Goal: Task Accomplishment & Management: Use online tool/utility

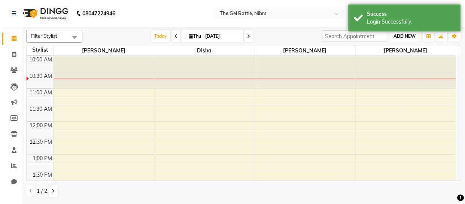
click at [400, 34] on span "ADD NEW" at bounding box center [404, 36] width 22 height 6
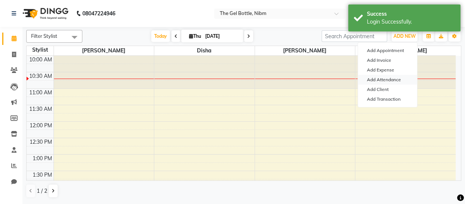
click at [388, 79] on link "Add Attendance" at bounding box center [387, 80] width 59 height 10
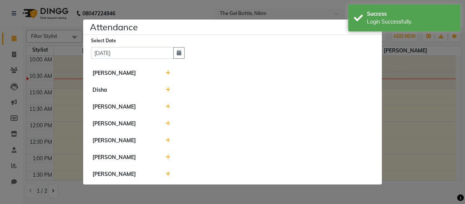
click at [167, 157] on icon at bounding box center [167, 157] width 5 height 5
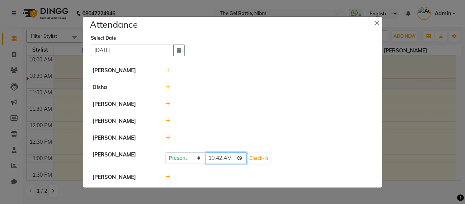
click at [214, 160] on input "10:42" at bounding box center [226, 158] width 42 height 12
type input "10:42"
type input "10:35"
click at [253, 155] on button "Check-In" at bounding box center [258, 158] width 22 height 10
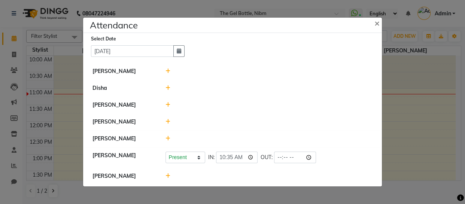
click at [169, 74] on icon at bounding box center [167, 70] width 5 height 5
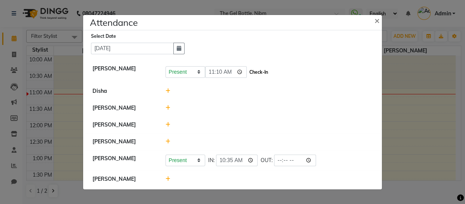
click at [256, 74] on button "Check-In" at bounding box center [258, 72] width 22 height 10
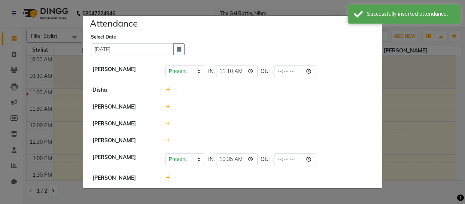
click at [167, 139] on icon at bounding box center [167, 140] width 5 height 5
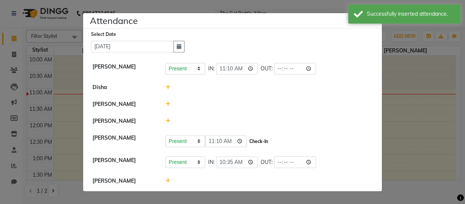
click at [247, 141] on button "Check-In" at bounding box center [258, 141] width 22 height 10
